Goal: Book appointment/travel/reservation

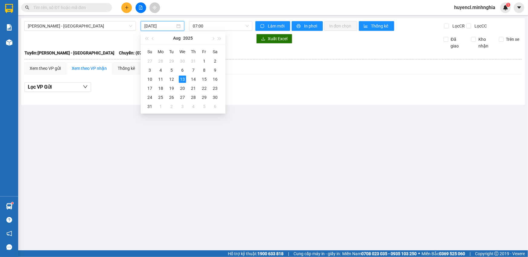
click at [161, 25] on input "[DATE]" at bounding box center [159, 26] width 31 height 7
click at [195, 81] on div "14" at bounding box center [193, 79] width 7 height 7
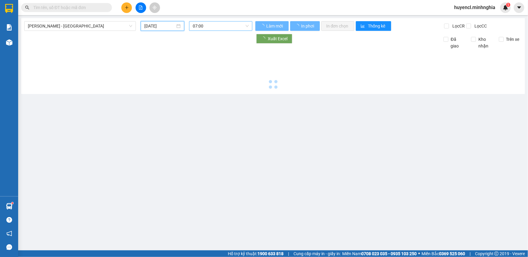
type input "[DATE]"
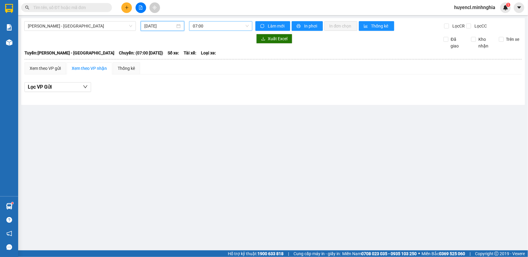
click at [233, 27] on span "07:00" at bounding box center [221, 25] width 56 height 9
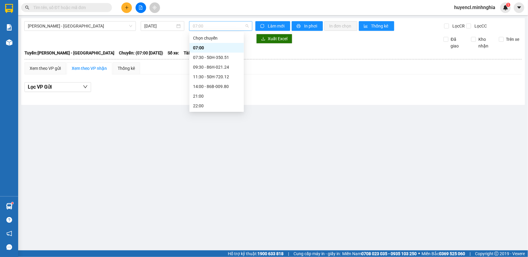
scroll to position [9, 0]
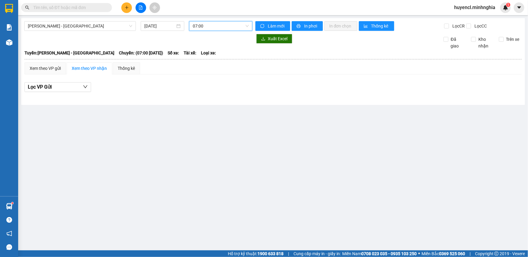
click at [201, 28] on span "07:00" at bounding box center [221, 25] width 56 height 9
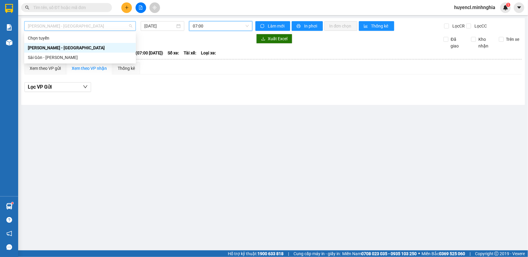
drag, startPoint x: 89, startPoint y: 28, endPoint x: 90, endPoint y: 51, distance: 23.3
click at [89, 29] on span "[PERSON_NAME] - [GEOGRAPHIC_DATA]" at bounding box center [80, 25] width 104 height 9
click at [88, 58] on div "Sài Gòn - [PERSON_NAME]" at bounding box center [80, 57] width 104 height 7
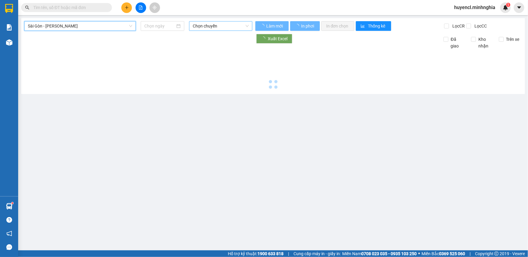
type input "[DATE]"
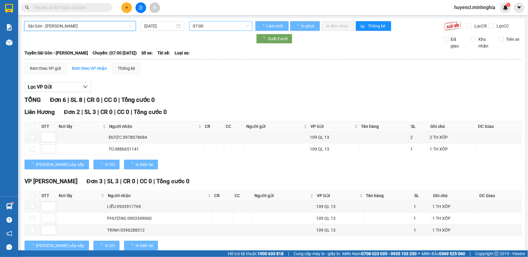
click at [233, 27] on span "07:00" at bounding box center [221, 25] width 56 height 9
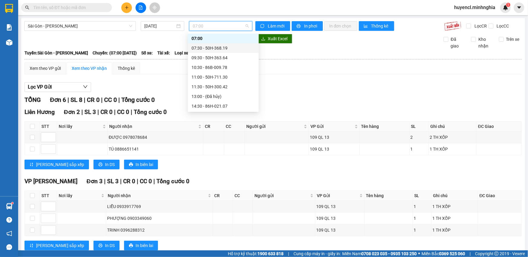
click at [229, 48] on div "07:30 - 50H-368.19" at bounding box center [222, 48] width 63 height 7
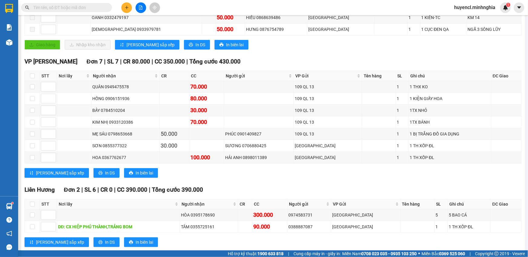
scroll to position [52, 0]
